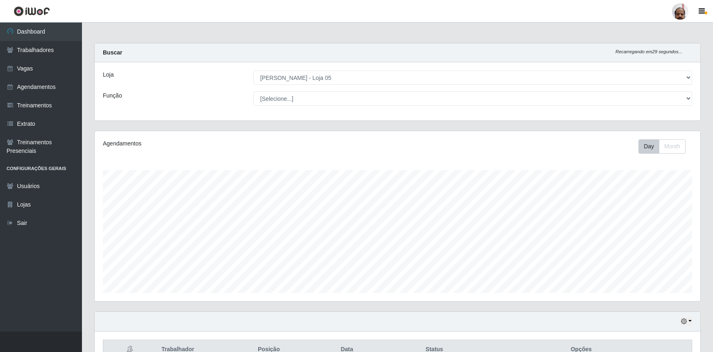
select select "252"
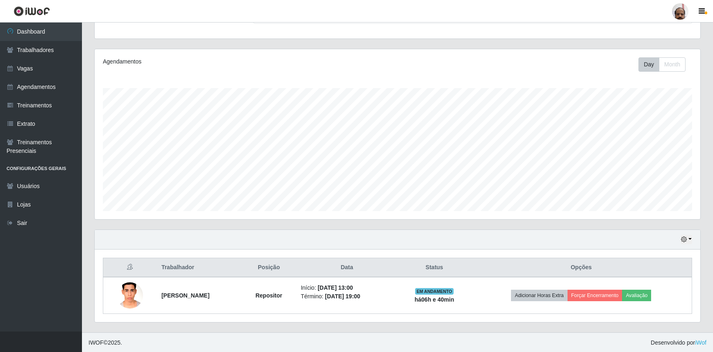
scroll to position [170, 605]
click at [50, 48] on link "Trabalhadores" at bounding box center [41, 50] width 82 height 18
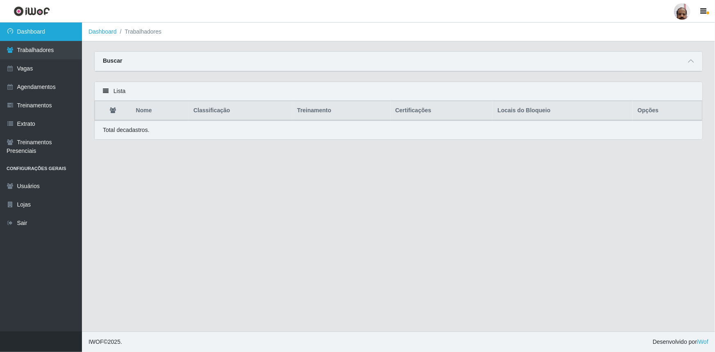
click at [44, 33] on link "Dashboard" at bounding box center [41, 32] width 82 height 18
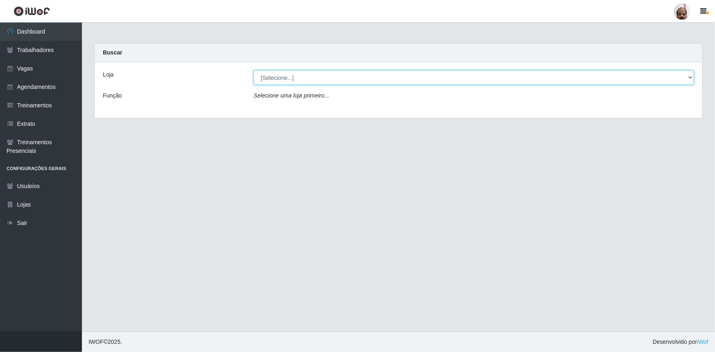
drag, startPoint x: 687, startPoint y: 77, endPoint x: 675, endPoint y: 79, distance: 11.6
click at [687, 77] on select "[Selecione...] Mar Vermelho - Loja 05" at bounding box center [474, 77] width 440 height 14
select select "252"
click at [254, 70] on select "[Selecione...] Mar Vermelho - Loja 05" at bounding box center [474, 77] width 440 height 14
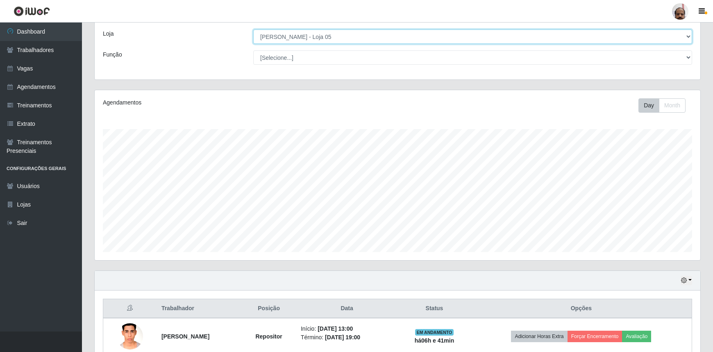
scroll to position [82, 0]
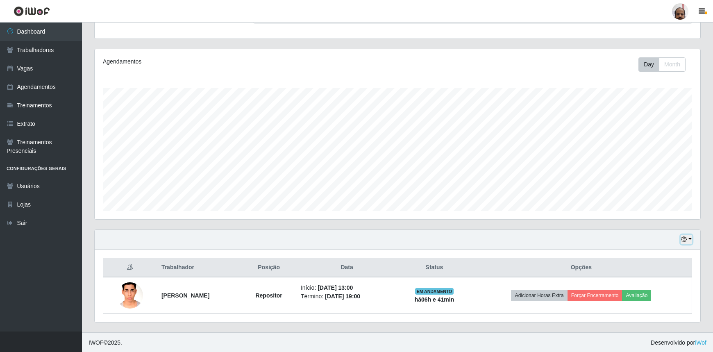
click at [687, 238] on icon "button" at bounding box center [684, 239] width 6 height 6
click at [655, 212] on button "1 Semana" at bounding box center [658, 209] width 65 height 17
click at [692, 236] on div "Hoje 1 dia 3 dias 1 Semana Não encerrados" at bounding box center [397, 240] width 605 height 20
click at [687, 238] on icon "button" at bounding box center [684, 239] width 6 height 6
click at [655, 192] on button "3 dias" at bounding box center [658, 192] width 65 height 17
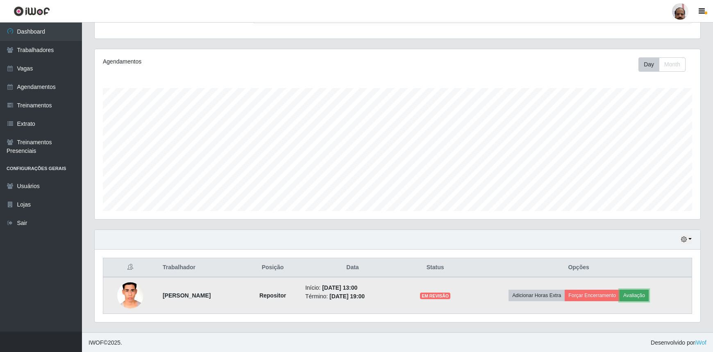
click at [641, 294] on button "Avaliação" at bounding box center [633, 295] width 29 height 11
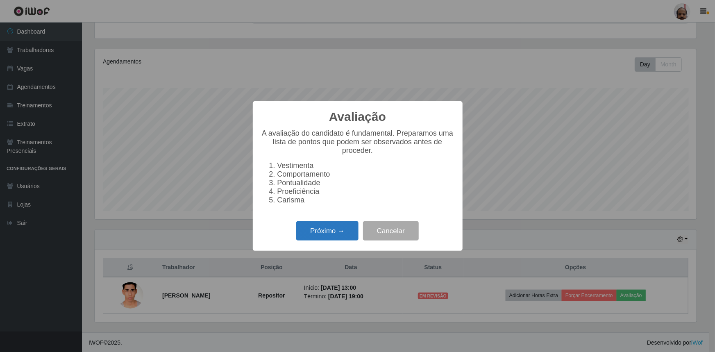
click at [323, 234] on button "Próximo →" at bounding box center [327, 230] width 62 height 19
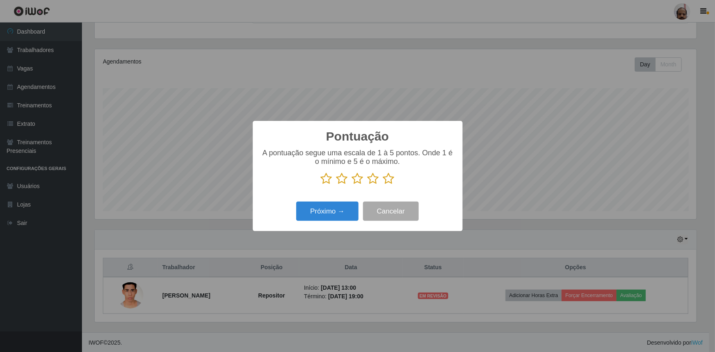
scroll to position [409447, 409015]
drag, startPoint x: 388, startPoint y: 179, endPoint x: 363, endPoint y: 199, distance: 32.1
click at [388, 180] on icon at bounding box center [388, 178] width 11 height 12
click at [383, 185] on input "radio" at bounding box center [383, 185] width 0 height 0
click at [329, 217] on button "Próximo →" at bounding box center [327, 211] width 62 height 19
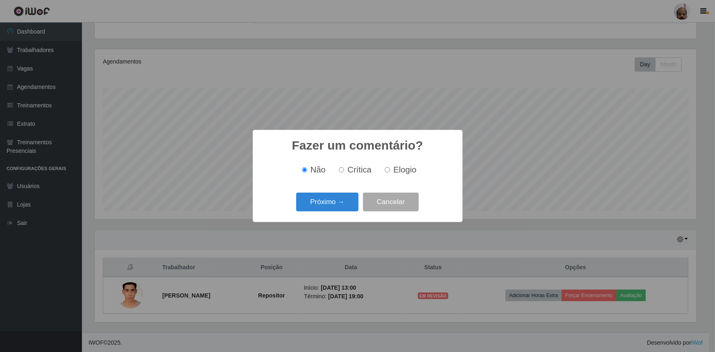
click at [391, 169] on label "Elogio" at bounding box center [398, 169] width 35 height 9
click at [390, 169] on input "Elogio" at bounding box center [387, 169] width 5 height 5
radio input "true"
click at [328, 205] on button "Próximo →" at bounding box center [327, 202] width 62 height 19
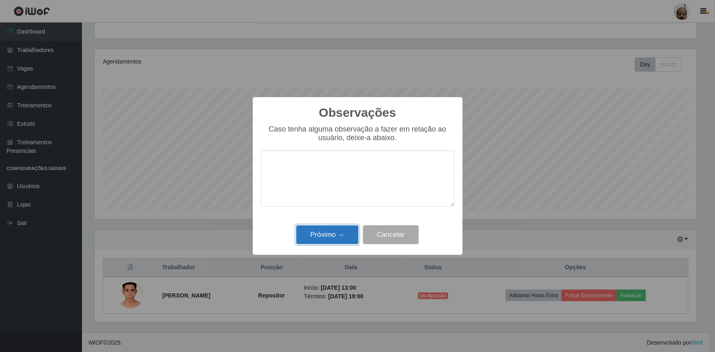
click at [327, 234] on button "Próximo →" at bounding box center [327, 234] width 62 height 19
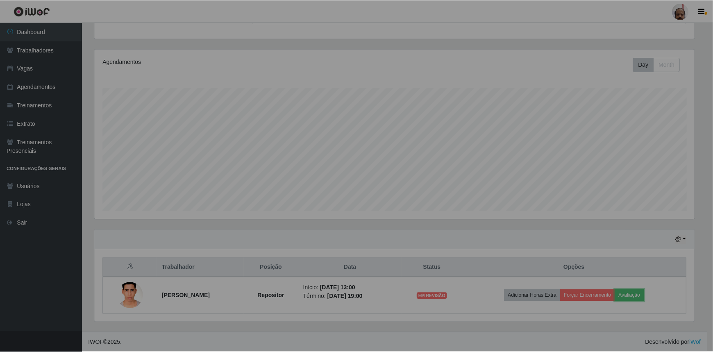
scroll to position [170, 605]
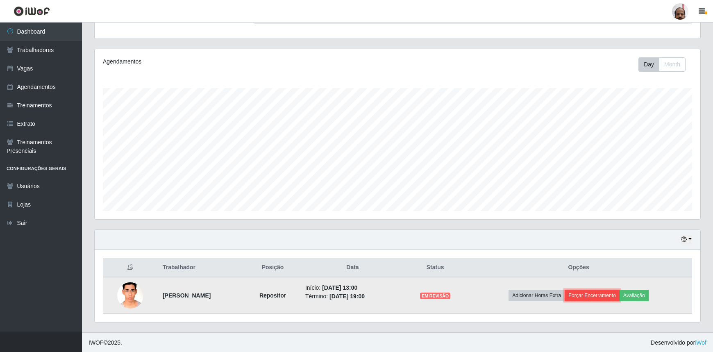
click at [608, 292] on button "Forçar Encerramento" at bounding box center [591, 295] width 55 height 11
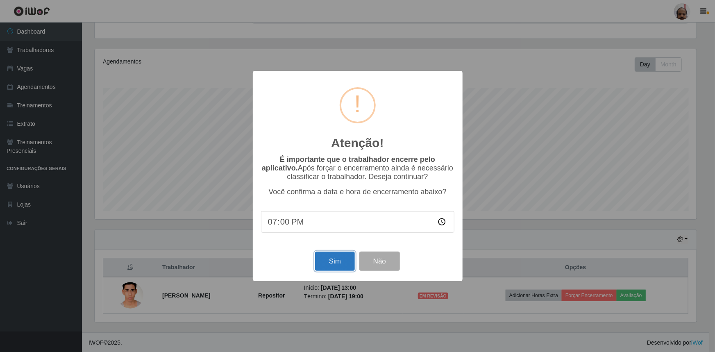
click at [340, 258] on button "Sim" at bounding box center [335, 261] width 40 height 19
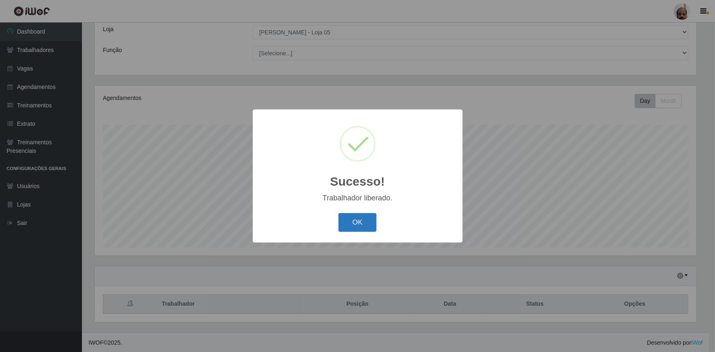
click at [367, 225] on button "OK" at bounding box center [357, 222] width 38 height 19
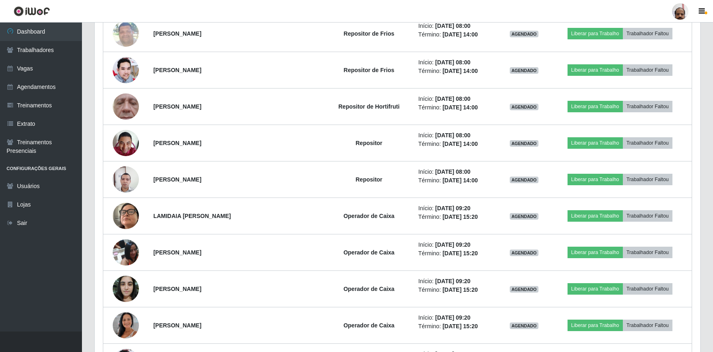
scroll to position [45, 0]
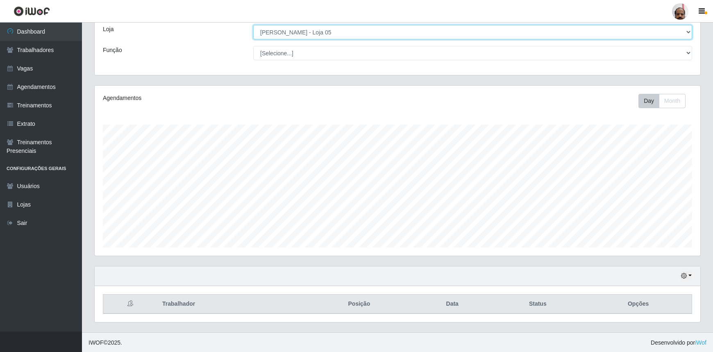
click at [456, 34] on select "[Selecione...] Mar Vermelho - Loja 05" at bounding box center [472, 32] width 439 height 14
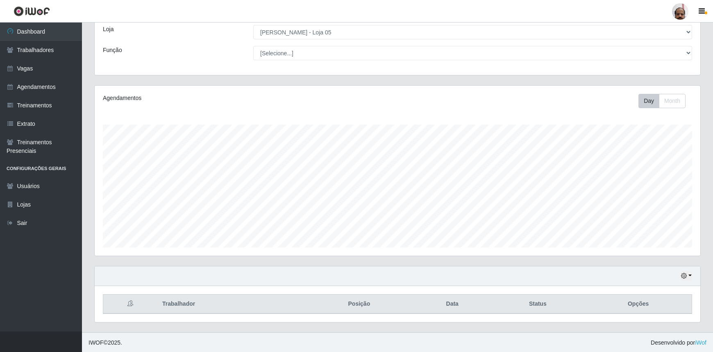
click at [472, 104] on div "Day Month" at bounding box center [522, 101] width 351 height 14
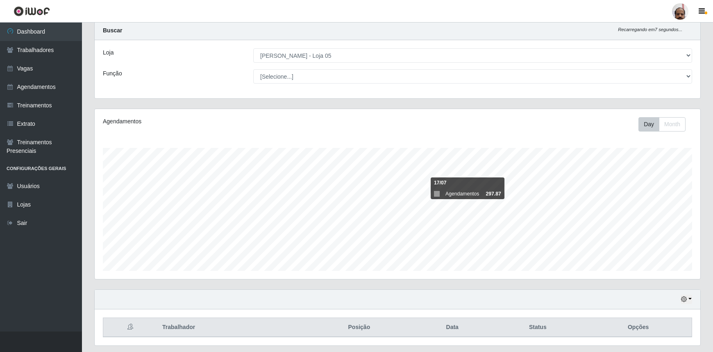
scroll to position [0, 0]
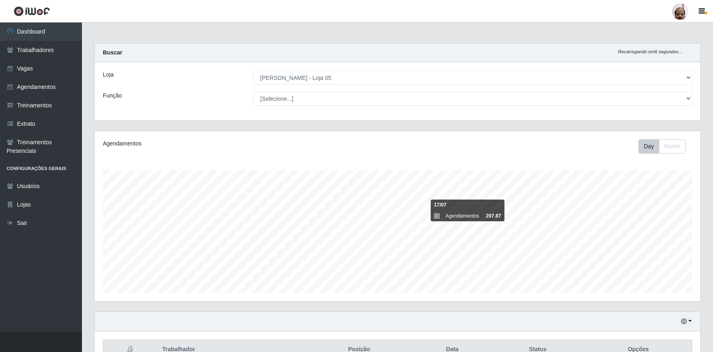
click at [467, 160] on div "Agendamentos Day Month 17/07 Agendamentos 297.87" at bounding box center [397, 216] width 605 height 170
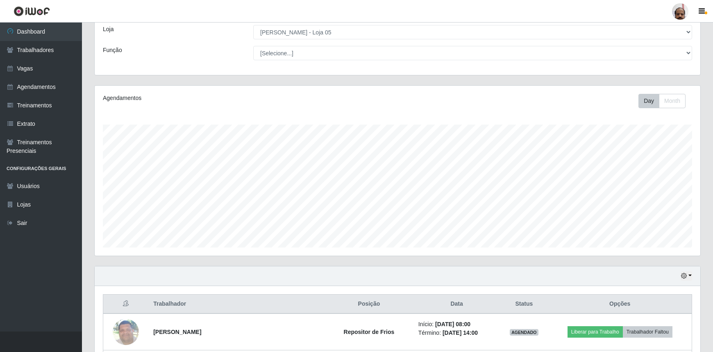
scroll to position [1237, 0]
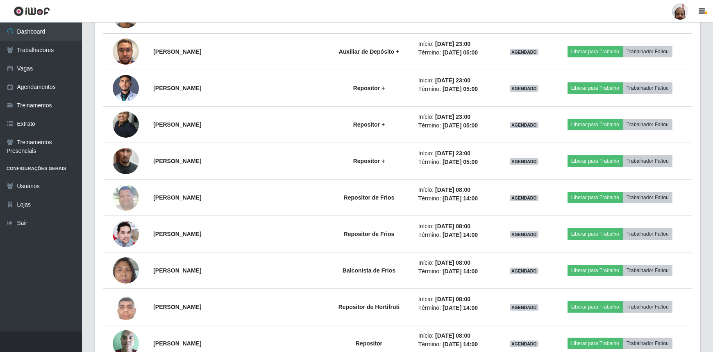
click at [394, 7] on header "Perfil Alterar Senha Sair" at bounding box center [356, 11] width 713 height 23
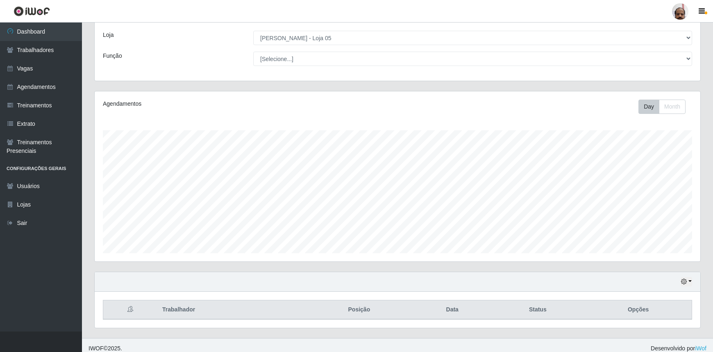
scroll to position [45, 0]
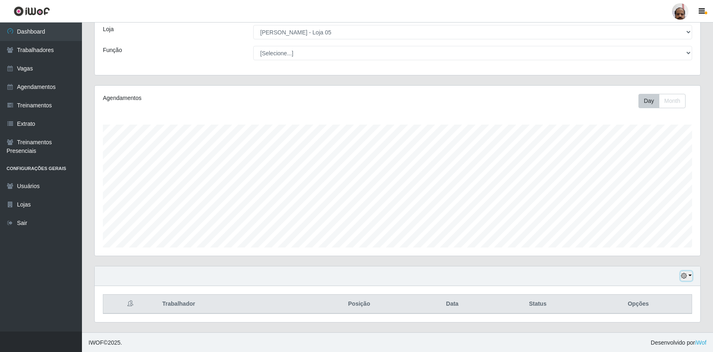
click at [688, 275] on button "button" at bounding box center [685, 275] width 11 height 9
click at [639, 245] on button "1 Semana" at bounding box center [658, 245] width 65 height 17
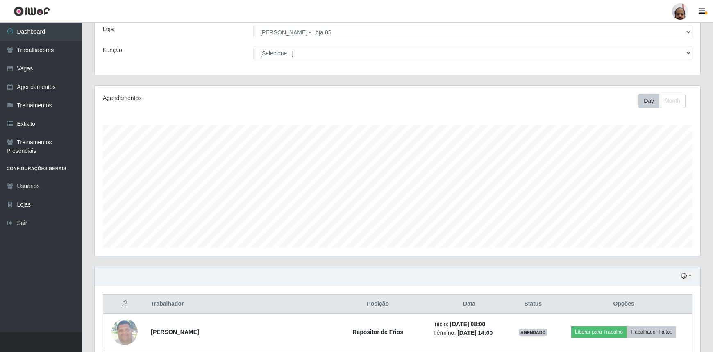
scroll to position [74, 0]
